Goal: Transaction & Acquisition: Purchase product/service

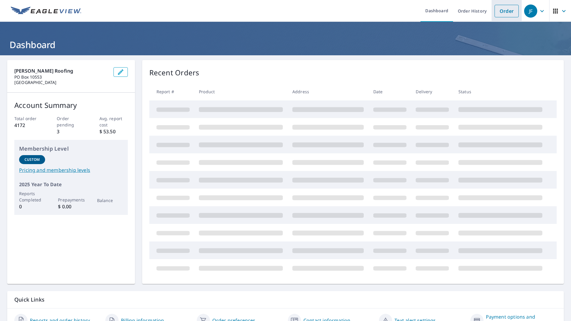
click at [503, 12] on link "Order" at bounding box center [507, 11] width 24 height 13
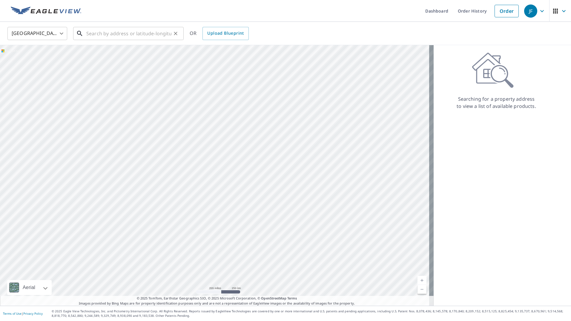
click at [114, 32] on input "text" at bounding box center [128, 33] width 85 height 17
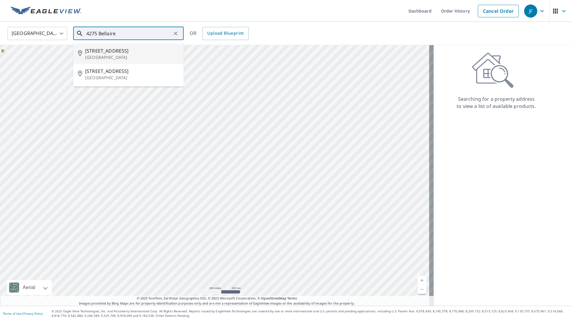
click at [128, 48] on span "[STREET_ADDRESS]" at bounding box center [132, 50] width 94 height 7
type input "[STREET_ADDRESS]"
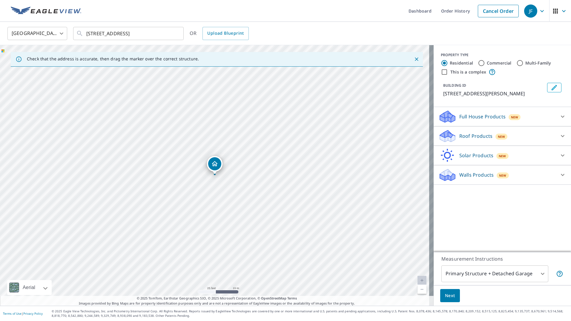
click at [459, 133] on p "Roof Products" at bounding box center [475, 135] width 33 height 7
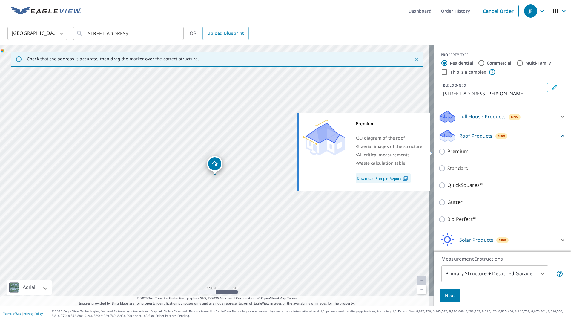
click at [451, 154] on div "Premium" at bounding box center [503, 151] width 128 height 17
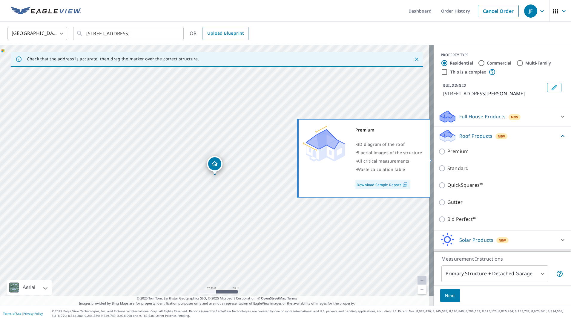
click at [447, 155] on p "Premium" at bounding box center [457, 151] width 21 height 7
click at [446, 155] on input "Premium" at bounding box center [443, 151] width 9 height 7
checkbox input "true"
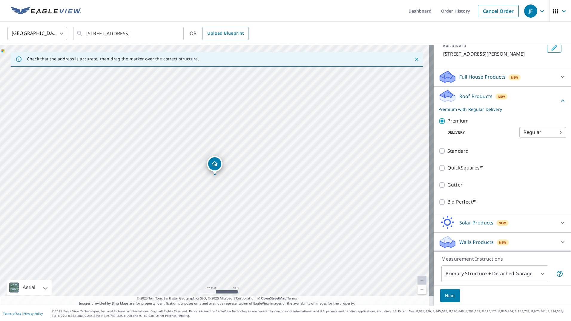
scroll to position [47, 0]
click at [451, 295] on button "Next" at bounding box center [450, 295] width 20 height 13
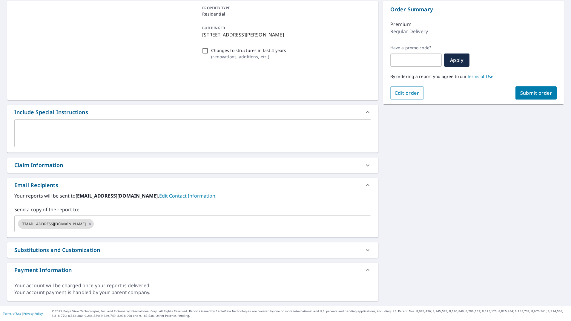
scroll to position [59, 0]
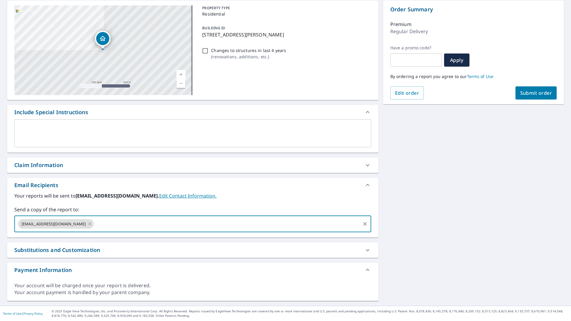
click at [111, 224] on input "text" at bounding box center [227, 223] width 265 height 11
type input "[EMAIL_ADDRESS][DOMAIN_NAME]"
click at [512, 217] on div "[STREET_ADDRESS][PERSON_NAME] Aerial Road A standard road map Aerial A detailed…" at bounding box center [285, 151] width 571 height 310
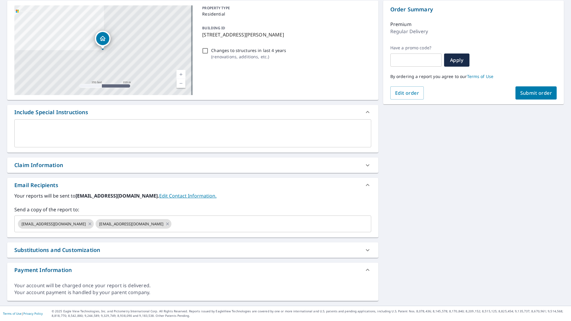
click at [528, 87] on button "Submit order" at bounding box center [537, 92] width 42 height 13
checkbox input "true"
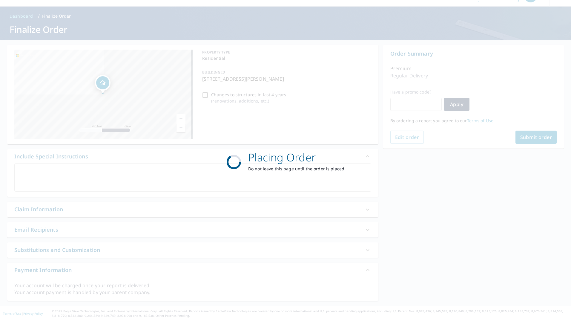
scroll to position [15, 0]
